Goal: Task Accomplishment & Management: Use online tool/utility

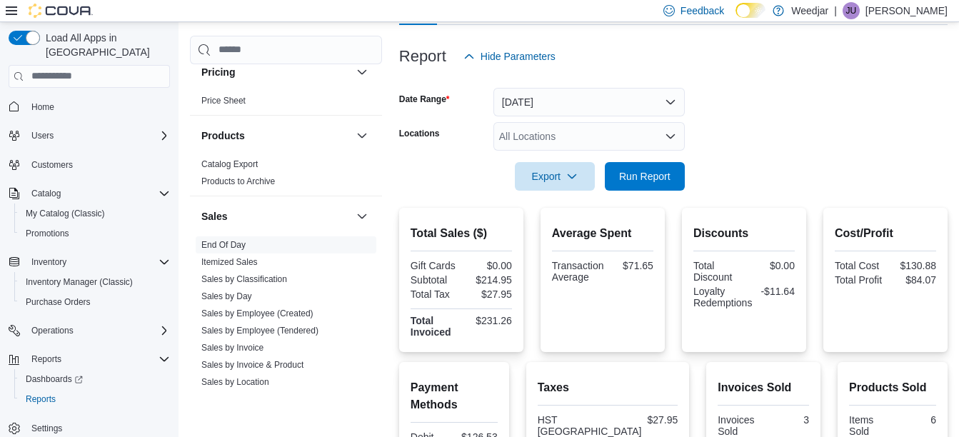
scroll to position [71, 0]
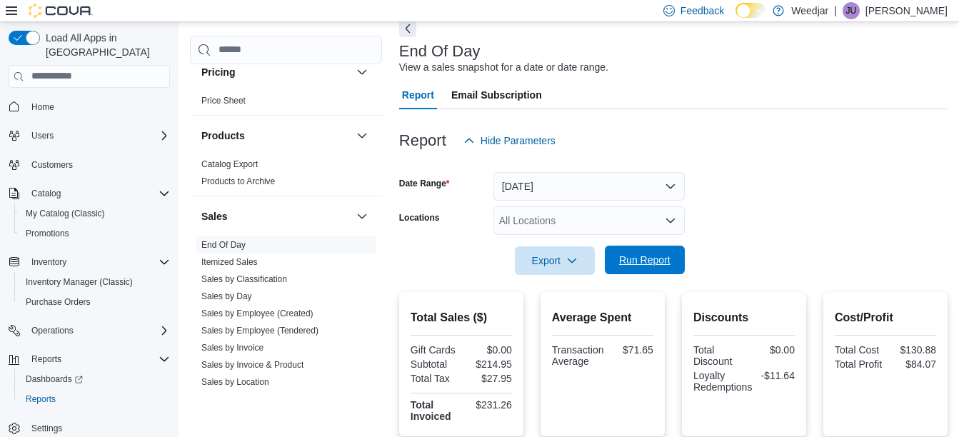
click at [656, 269] on span "Run Report" at bounding box center [645, 260] width 63 height 29
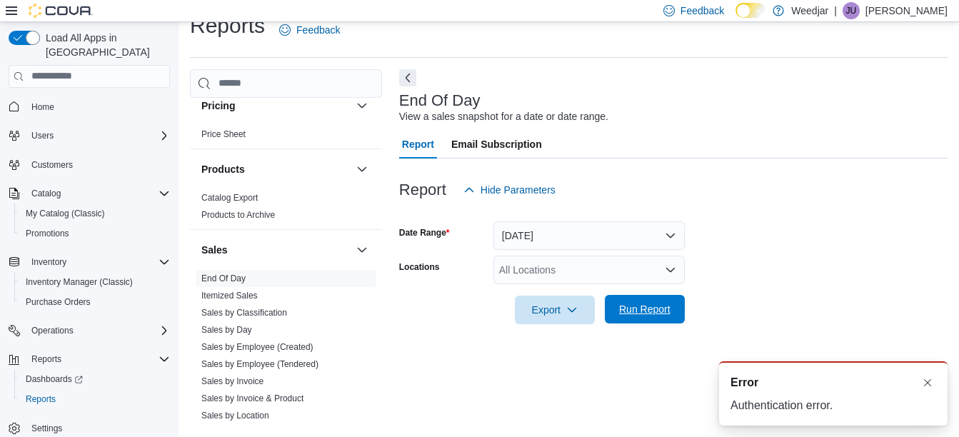
scroll to position [22, 0]
